Goal: Navigation & Orientation: Find specific page/section

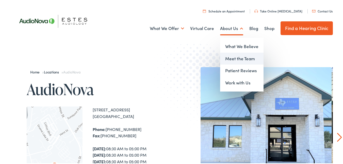
click at [230, 58] on link "Meet the Team" at bounding box center [241, 58] width 43 height 12
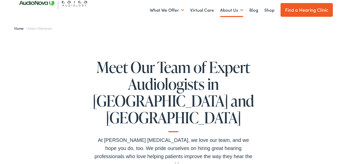
scroll to position [19, 0]
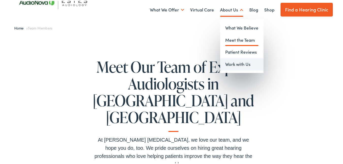
click at [233, 63] on link "Work with Us" at bounding box center [241, 63] width 43 height 12
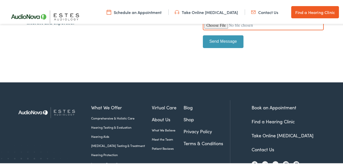
scroll to position [212, 0]
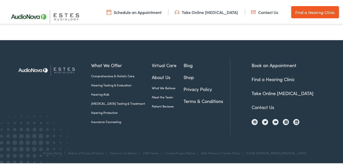
click at [25, 14] on img at bounding box center [48, 15] width 84 height 29
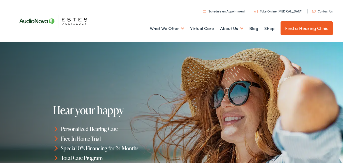
click at [25, 92] on div at bounding box center [171, 126] width 343 height 170
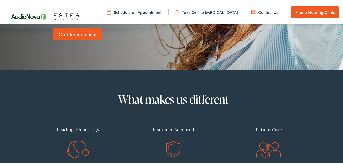
scroll to position [140, 0]
